Goal: Task Accomplishment & Management: Manage account settings

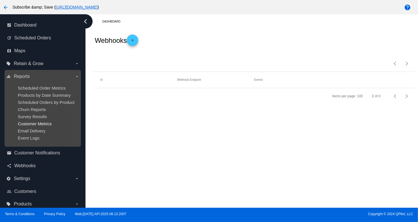
drag, startPoint x: 22, startPoint y: 122, endPoint x: 202, endPoint y: 128, distance: 180.2
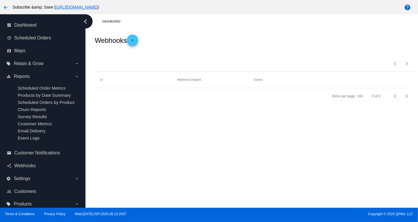
click at [22, 122] on span "Customer Metrics" at bounding box center [35, 123] width 34 height 5
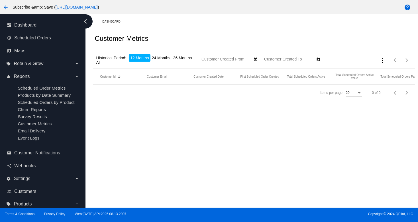
type input "[DATE]"
drag, startPoint x: 214, startPoint y: 100, endPoint x: 206, endPoint y: 83, distance: 18.2
click at [211, 96] on div "Items per page: 20 0 of 0" at bounding box center [253, 93] width 321 height 16
click at [191, 57] on li "36 Months" at bounding box center [182, 57] width 21 height 7
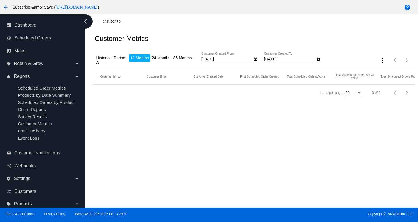
type input "[DATE]"
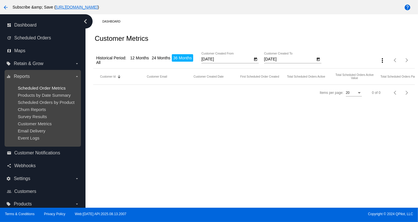
click at [23, 88] on span "Scheduled Order Metrics" at bounding box center [42, 87] width 48 height 5
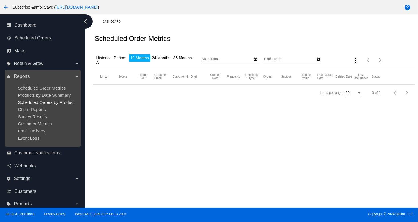
click at [54, 104] on span "Scheduled Orders by Product" at bounding box center [46, 102] width 57 height 5
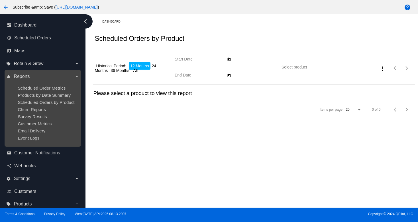
type input "[DATE]"
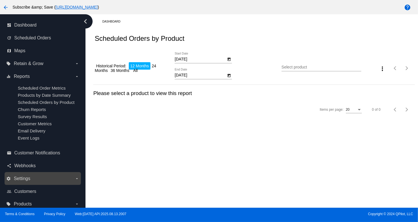
click at [28, 183] on label "settings Settings arrow_drop_down" at bounding box center [42, 178] width 73 height 9
click at [0, 0] on input "settings Settings arrow_drop_down" at bounding box center [0, 0] width 0 height 0
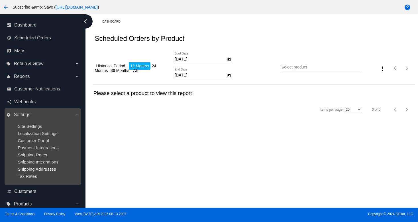
click at [27, 168] on span "Shipping Addresses" at bounding box center [37, 168] width 38 height 5
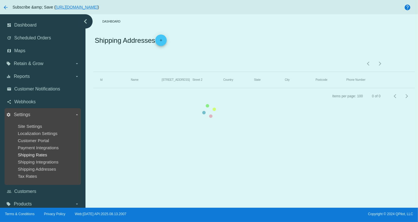
click at [28, 153] on span "Shipping Rates" at bounding box center [32, 154] width 29 height 5
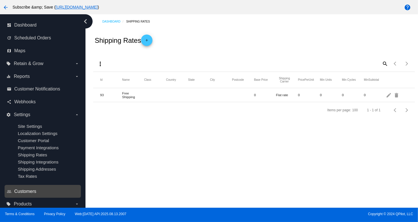
click at [31, 194] on span "Customers" at bounding box center [25, 191] width 22 height 5
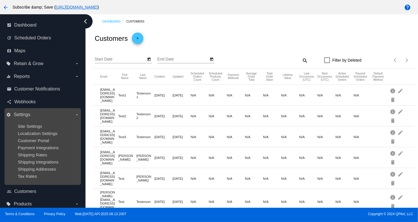
drag, startPoint x: 30, startPoint y: 154, endPoint x: 37, endPoint y: 144, distance: 12.6
click at [30, 154] on span "Shipping Rates" at bounding box center [32, 154] width 29 height 5
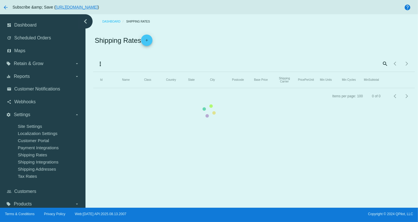
click at [93, 72] on mat-table "Id Name Class Country State City Postcode Base Price Shipping Carrier PricePerU…" at bounding box center [253, 80] width 321 height 16
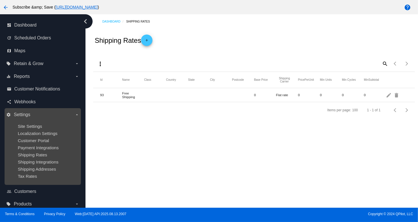
click at [44, 152] on ul "Site Settings Localization Settings Customer Portal Payment Integrations Shippi…" at bounding box center [42, 151] width 73 height 64
click at [46, 148] on span "Payment Integrations" at bounding box center [38, 147] width 41 height 5
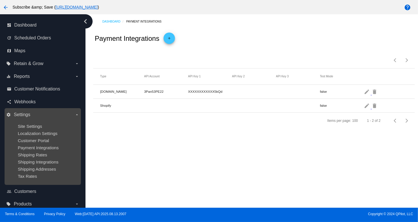
click at [43, 126] on div "Site Settings" at bounding box center [47, 126] width 59 height 5
drag, startPoint x: 46, startPoint y: 112, endPoint x: 47, endPoint y: 92, distance: 20.5
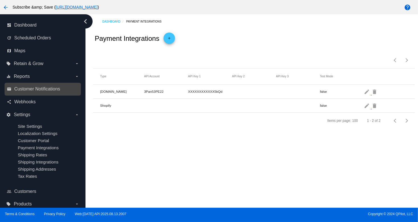
click at [47, 111] on label "settings Settings arrow_drop_down" at bounding box center [42, 114] width 73 height 9
click at [0, 0] on input "settings Settings arrow_drop_down" at bounding box center [0, 0] width 0 height 0
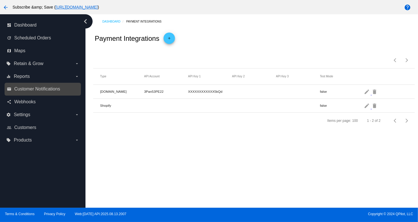
click at [48, 85] on link "email Customer Notifications" at bounding box center [43, 88] width 72 height 9
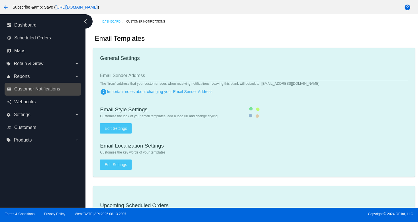
click at [27, 83] on div "email Customer Notifications" at bounding box center [43, 89] width 76 height 13
checkbox input "true"
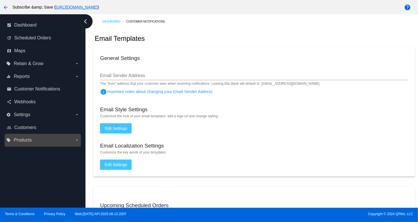
click at [35, 134] on div "local_offer Products arrow_drop_down" at bounding box center [43, 140] width 76 height 13
click at [25, 140] on span "Products" at bounding box center [23, 139] width 18 height 5
click at [0, 0] on input "local_offer Products arrow_drop_down" at bounding box center [0, 0] width 0 height 0
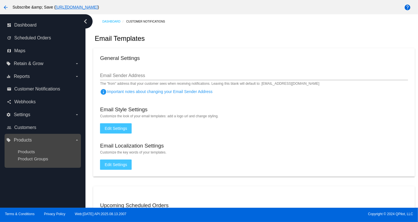
click at [29, 148] on ul "Products Product Groups" at bounding box center [42, 154] width 73 height 21
click at [31, 151] on span "Products" at bounding box center [26, 151] width 17 height 5
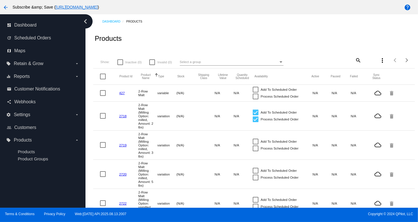
drag, startPoint x: 7, startPoint y: 221, endPoint x: 14, endPoint y: 210, distance: 13.0
click at [14, 210] on div "Terms & Conditions Privacy Policy Web:[DATE] API:2025.08.13.2007 Copyright © 20…" at bounding box center [209, 214] width 418 height 14
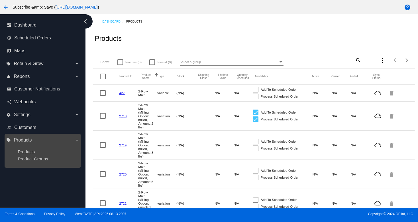
click at [18, 137] on label "local_offer Products arrow_drop_down" at bounding box center [42, 139] width 73 height 9
click at [0, 0] on input "local_offer Products arrow_drop_down" at bounding box center [0, 0] width 0 height 0
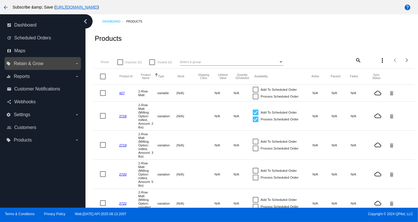
click at [39, 65] on span "Retain & Grow" at bounding box center [29, 63] width 30 height 5
click at [0, 0] on input "local_offer Retain & Grow arrow_drop_down" at bounding box center [0, 0] width 0 height 0
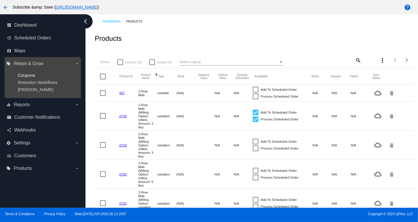
click at [33, 74] on span "Coupons" at bounding box center [26, 75] width 17 height 5
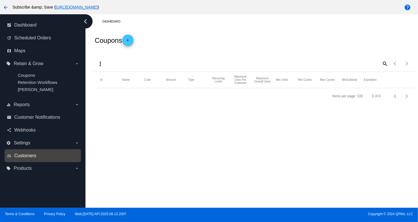
click at [26, 157] on span "Customers" at bounding box center [25, 155] width 22 height 5
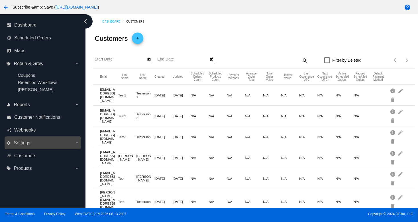
click at [25, 146] on label "settings Settings arrow_drop_down" at bounding box center [42, 142] width 73 height 9
click at [0, 0] on input "settings Settings arrow_drop_down" at bounding box center [0, 0] width 0 height 0
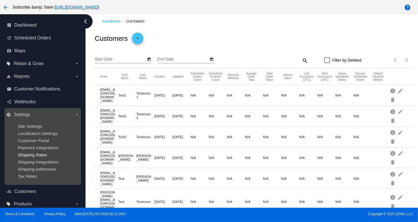
click at [29, 154] on span "Shipping Rates" at bounding box center [32, 154] width 29 height 5
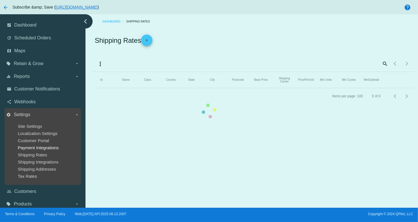
click at [32, 148] on span "Payment Integrations" at bounding box center [38, 147] width 41 height 5
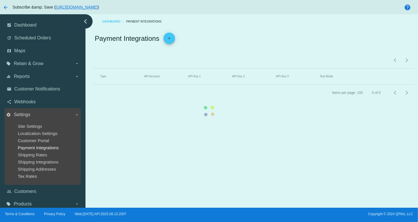
click at [33, 148] on span "Payment Integrations" at bounding box center [38, 147] width 41 height 5
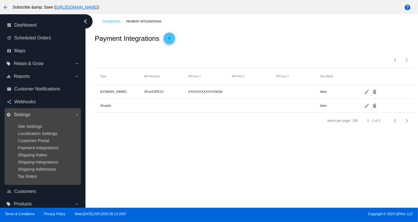
click at [30, 129] on ul "Site Settings Localization Settings Customer Portal Payment Integrations Shippi…" at bounding box center [42, 151] width 73 height 64
click at [29, 127] on span "Site Settings" at bounding box center [30, 126] width 24 height 5
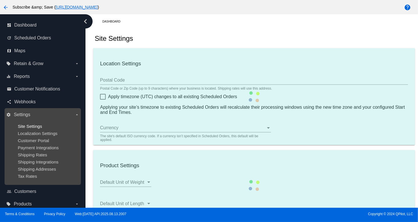
click at [28, 126] on span "Site Settings" at bounding box center [30, 126] width 24 height 5
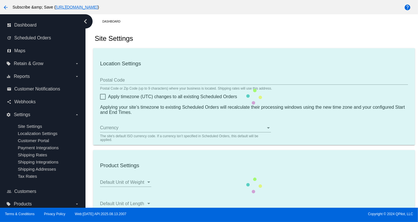
checkbox input "true"
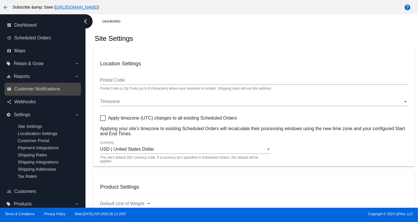
click at [36, 95] on div "email Customer Notifications" at bounding box center [43, 89] width 76 height 13
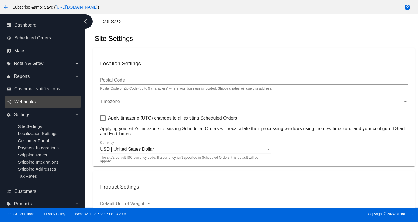
click at [26, 102] on span "Webhooks" at bounding box center [24, 101] width 21 height 5
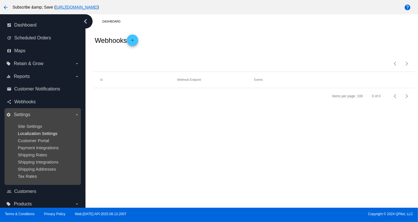
click at [48, 134] on span "Localization Settings" at bounding box center [38, 133] width 40 height 5
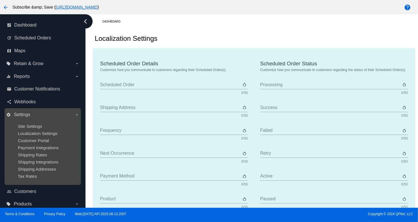
type input "Scheduled Order"
type input "Shipping address"
type input "Frequency"
type input "Next occurrence"
type input "Payment method"
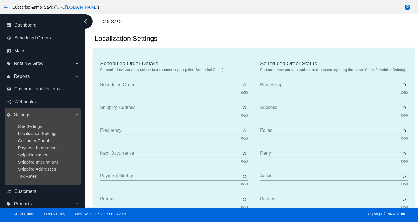
type input "Product"
type input "Quantity"
type input "Price"
type input "Out of stock"
type input "Subtotal"
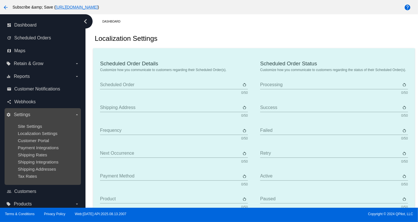
type input "Shipping"
type input "Tax"
type input "TBD"
type input "Total"
type input "No payment method"
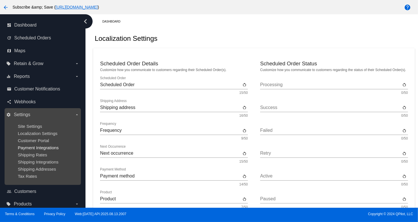
click at [49, 146] on span "Payment Integrations" at bounding box center [38, 147] width 41 height 5
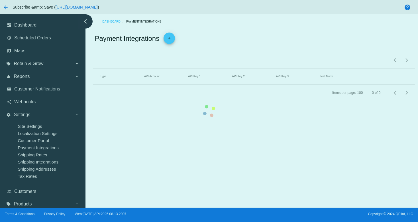
drag, startPoint x: 27, startPoint y: 122, endPoint x: 40, endPoint y: 87, distance: 37.0
click at [27, 119] on div "settings Settings arrow_drop_down Site Settings Localization Settings Customer …" at bounding box center [42, 146] width 73 height 73
click at [93, 85] on mat-table "Type API Account API Key 1 API Key 2 API Key 3 Test Mode" at bounding box center [253, 76] width 321 height 16
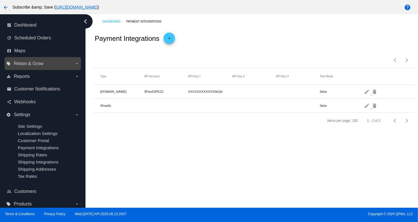
click at [41, 64] on span "Retain & Grow" at bounding box center [29, 63] width 30 height 5
click at [0, 0] on input "local_offer Retain & Grow arrow_drop_down" at bounding box center [0, 0] width 0 height 0
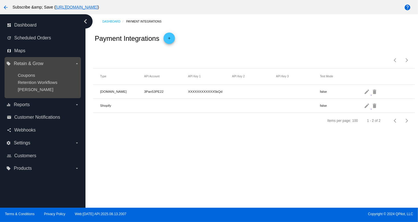
click at [40, 79] on ul "Coupons Retention Workflows [PERSON_NAME]" at bounding box center [42, 82] width 73 height 28
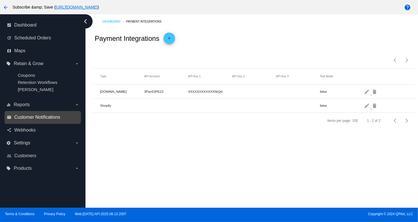
click at [34, 119] on span "Customer Notifications" at bounding box center [37, 117] width 46 height 5
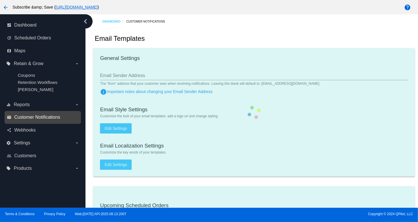
click at [34, 119] on span "Customer Notifications" at bounding box center [37, 117] width 46 height 5
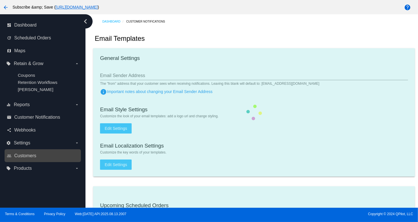
checkbox input "true"
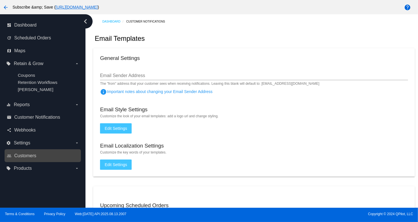
click at [47, 154] on link "people_outline Customers" at bounding box center [43, 155] width 72 height 9
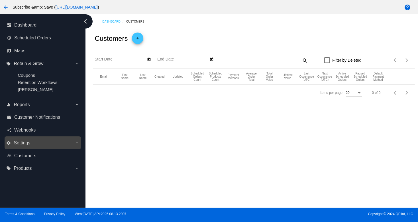
click at [41, 146] on label "settings Settings arrow_drop_down" at bounding box center [42, 142] width 73 height 9
click at [0, 0] on input "settings Settings arrow_drop_down" at bounding box center [0, 0] width 0 height 0
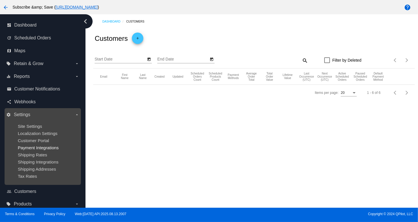
click at [40, 150] on span "Payment Integrations" at bounding box center [38, 147] width 41 height 5
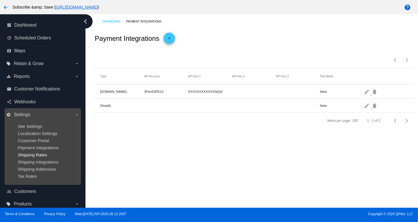
click at [37, 155] on span "Shipping Rates" at bounding box center [32, 154] width 29 height 5
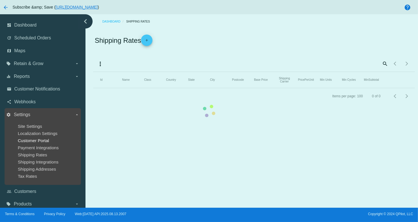
click at [36, 141] on span "Customer Portal" at bounding box center [33, 140] width 31 height 5
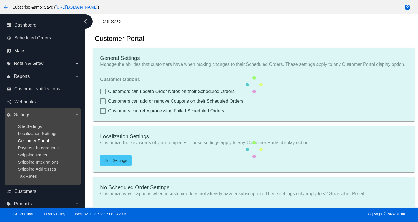
checkbox input "true"
type input "Create a Subscription"
type input "[URL][DOMAIN_NAME]"
type input "1"
type input "20"
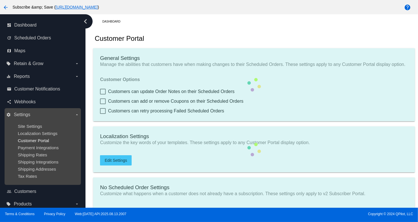
type input "500"
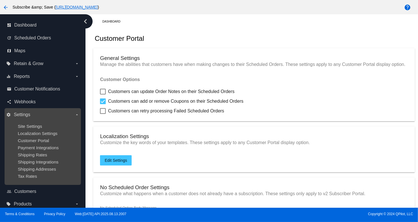
click at [49, 144] on ul "Site Settings Localization Settings Customer Portal Payment Integrations Shippi…" at bounding box center [42, 151] width 73 height 64
click at [44, 141] on span "Customer Portal" at bounding box center [33, 140] width 31 height 5
click at [41, 134] on span "Localization Settings" at bounding box center [38, 133] width 40 height 5
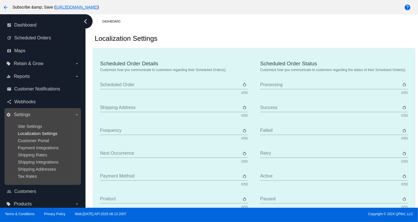
type input "Scheduled Order"
type input "Shipping address"
type input "Frequency"
type input "Next occurrence"
type input "Payment method"
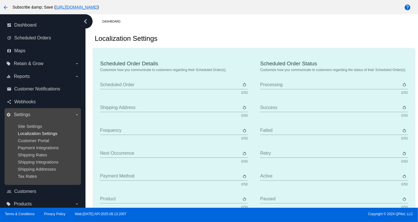
type input "Product"
type input "Quantity"
type input "Price"
type input "Out of stock"
type input "Subtotal"
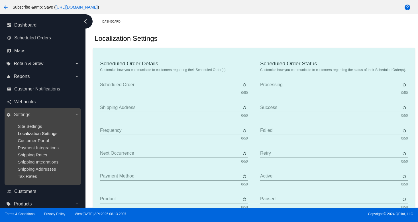
type input "Shipping"
type input "Tax"
type input "TBD"
type input "Total"
type input "No payment method"
